Goal: Find specific page/section: Find specific page/section

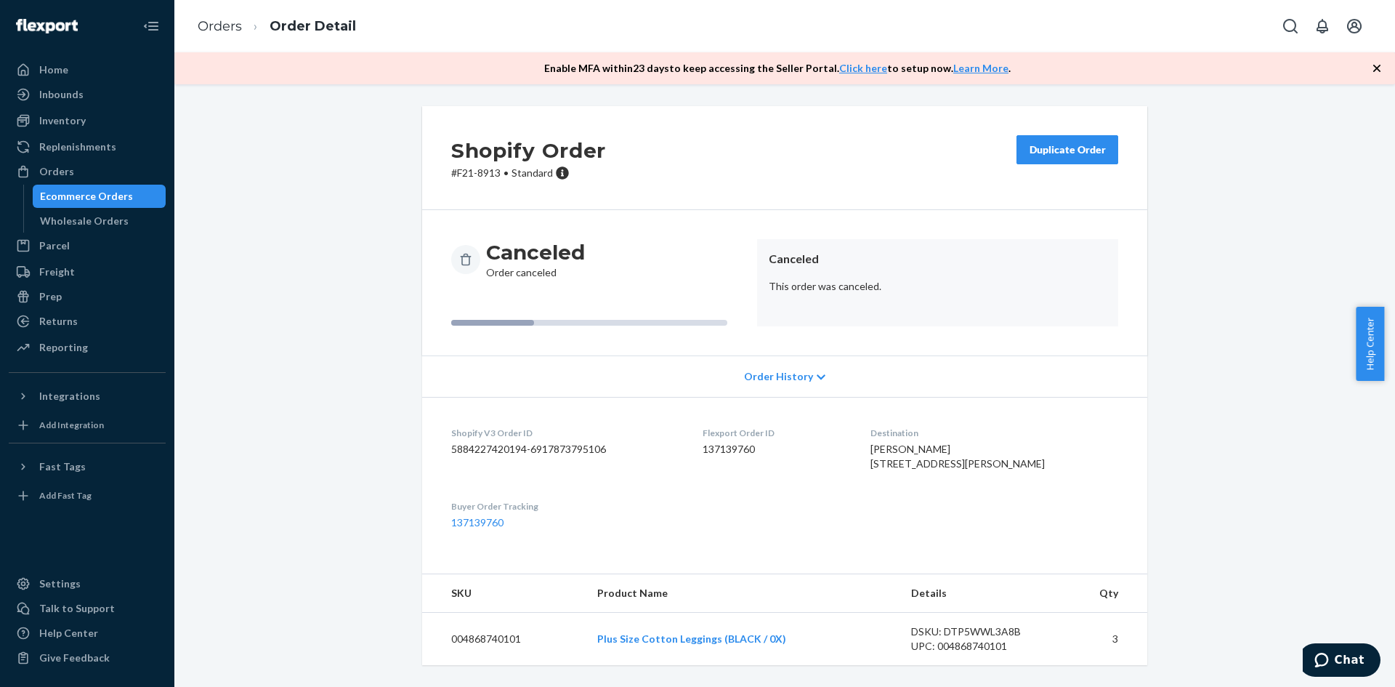
scroll to position [25, 0]
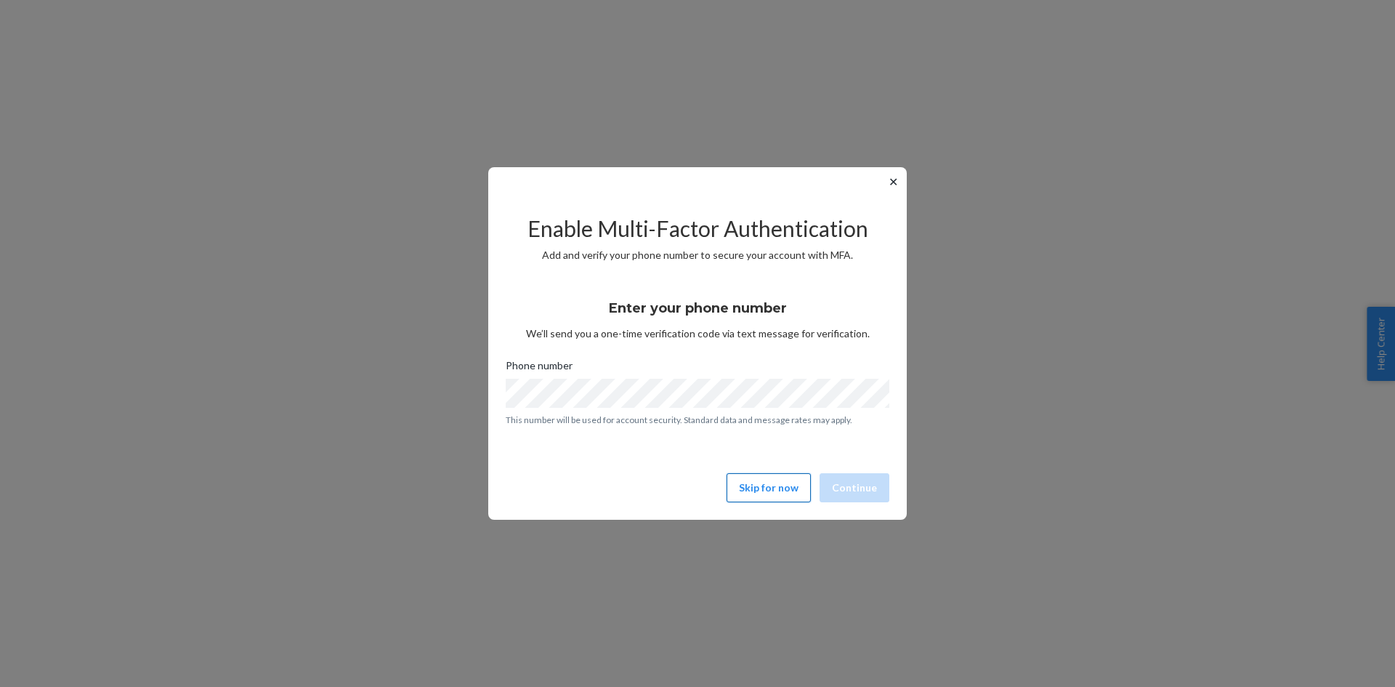
click at [794, 487] on button "Skip for now" at bounding box center [769, 487] width 84 height 29
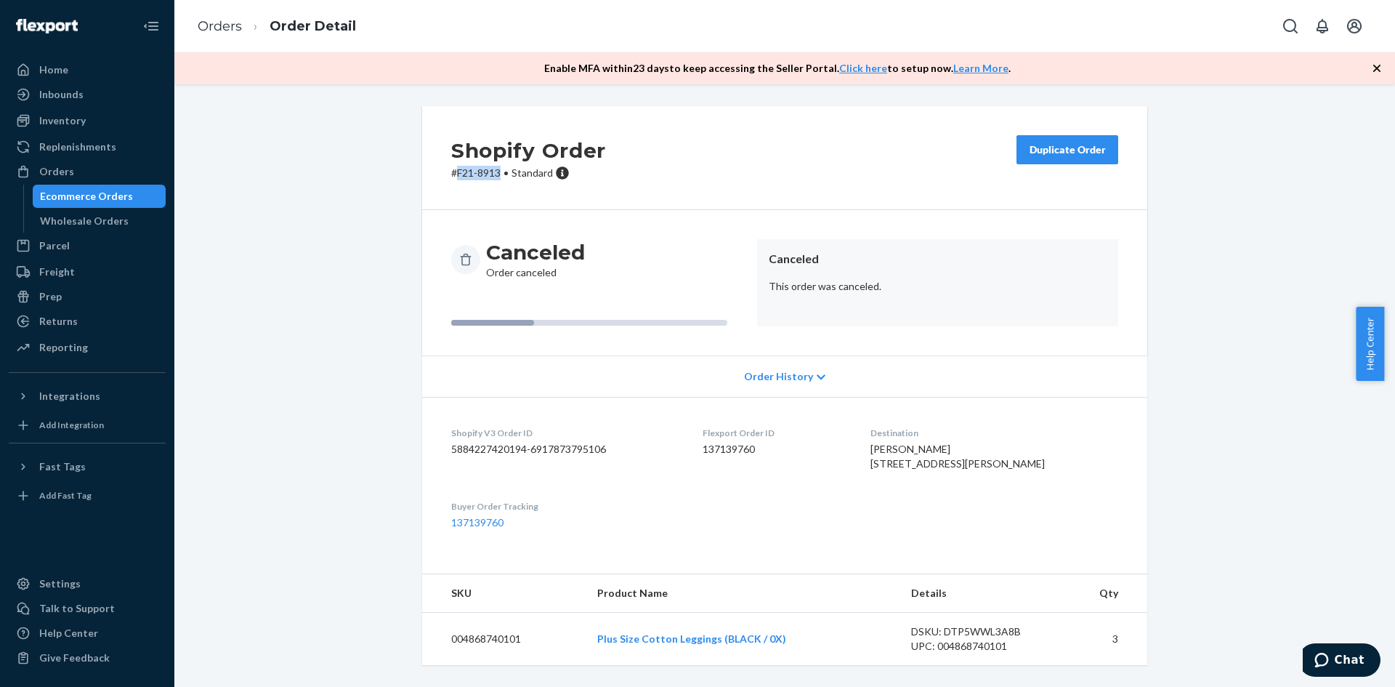
drag, startPoint x: 495, startPoint y: 173, endPoint x: 453, endPoint y: 170, distance: 41.5
click at [453, 170] on p "# F21-8913 • Standard" at bounding box center [528, 173] width 155 height 15
copy p "F21-8913"
click at [82, 174] on div "Orders" at bounding box center [87, 171] width 154 height 20
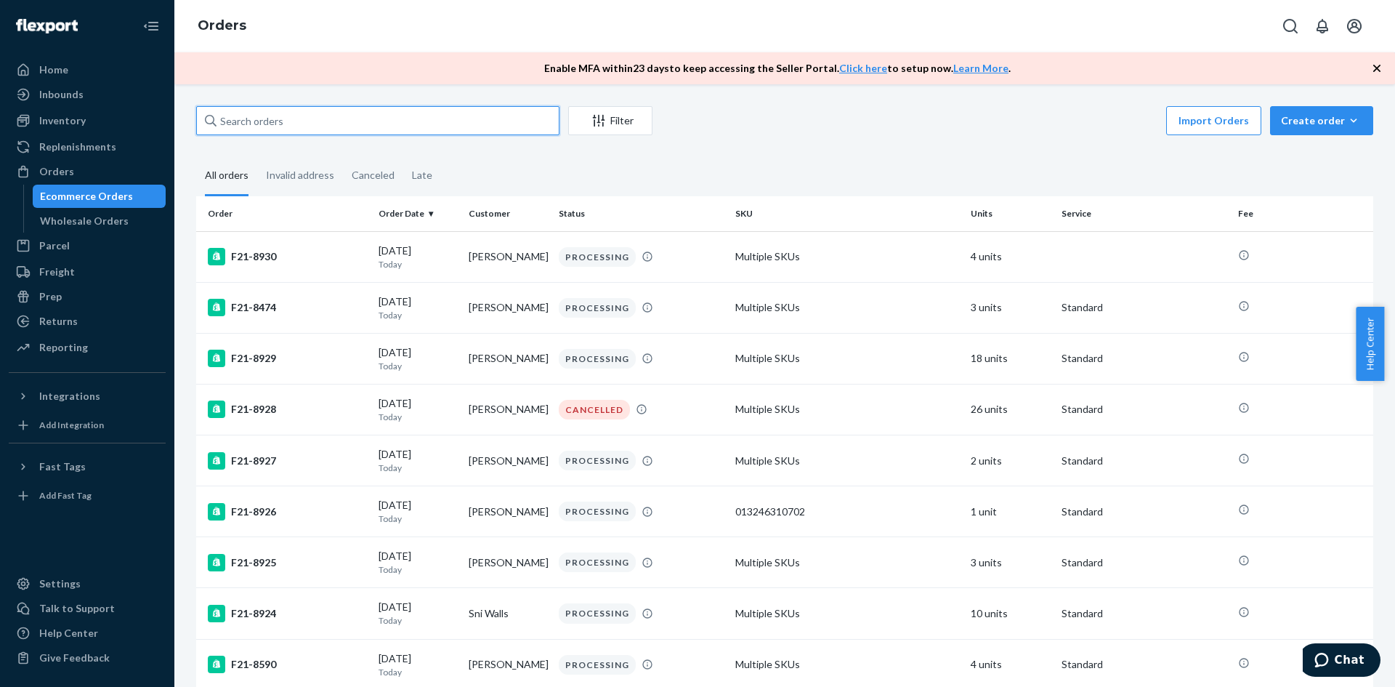
click at [301, 133] on input "text" at bounding box center [377, 120] width 363 height 29
paste input "F21-8913"
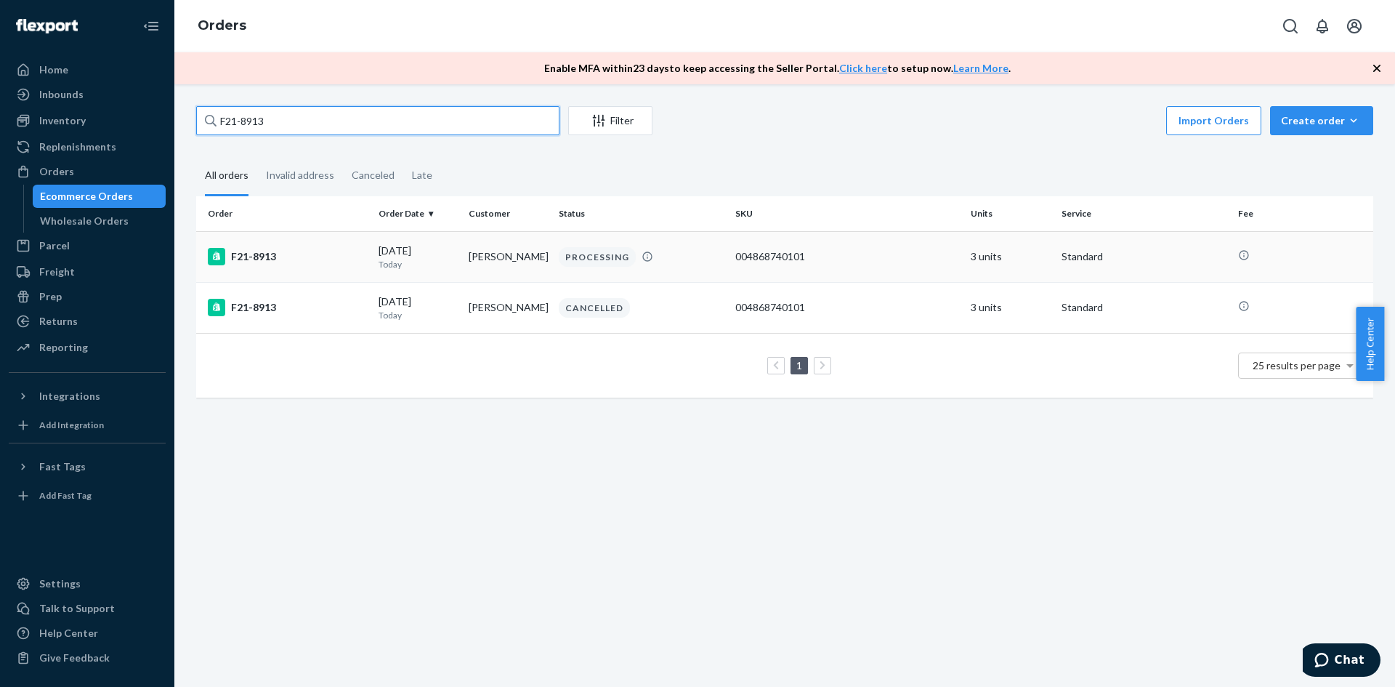
type input "F21-8913"
click at [251, 260] on div "F21-8913" at bounding box center [287, 256] width 159 height 17
